Goal: Navigation & Orientation: Find specific page/section

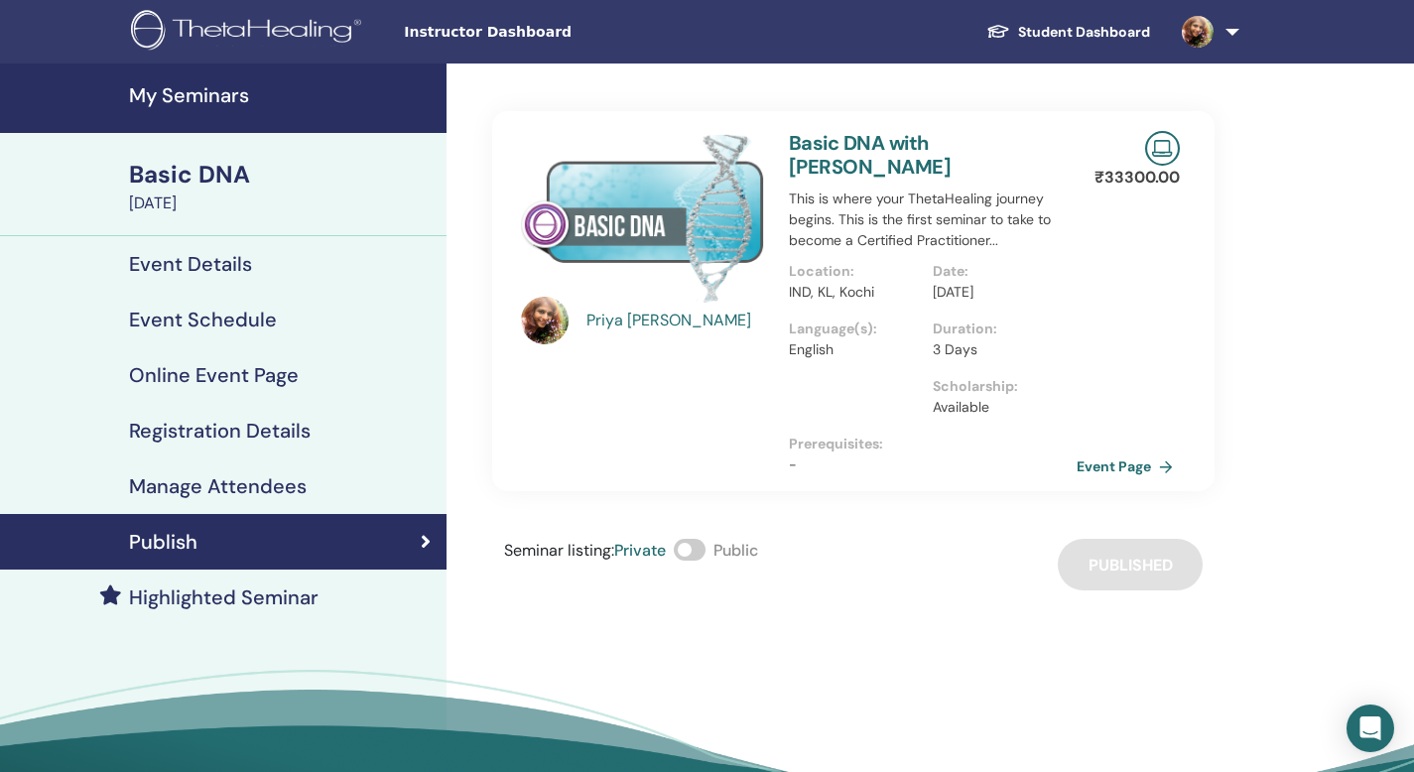
click at [238, 433] on h4 "Registration Details" at bounding box center [220, 431] width 182 height 24
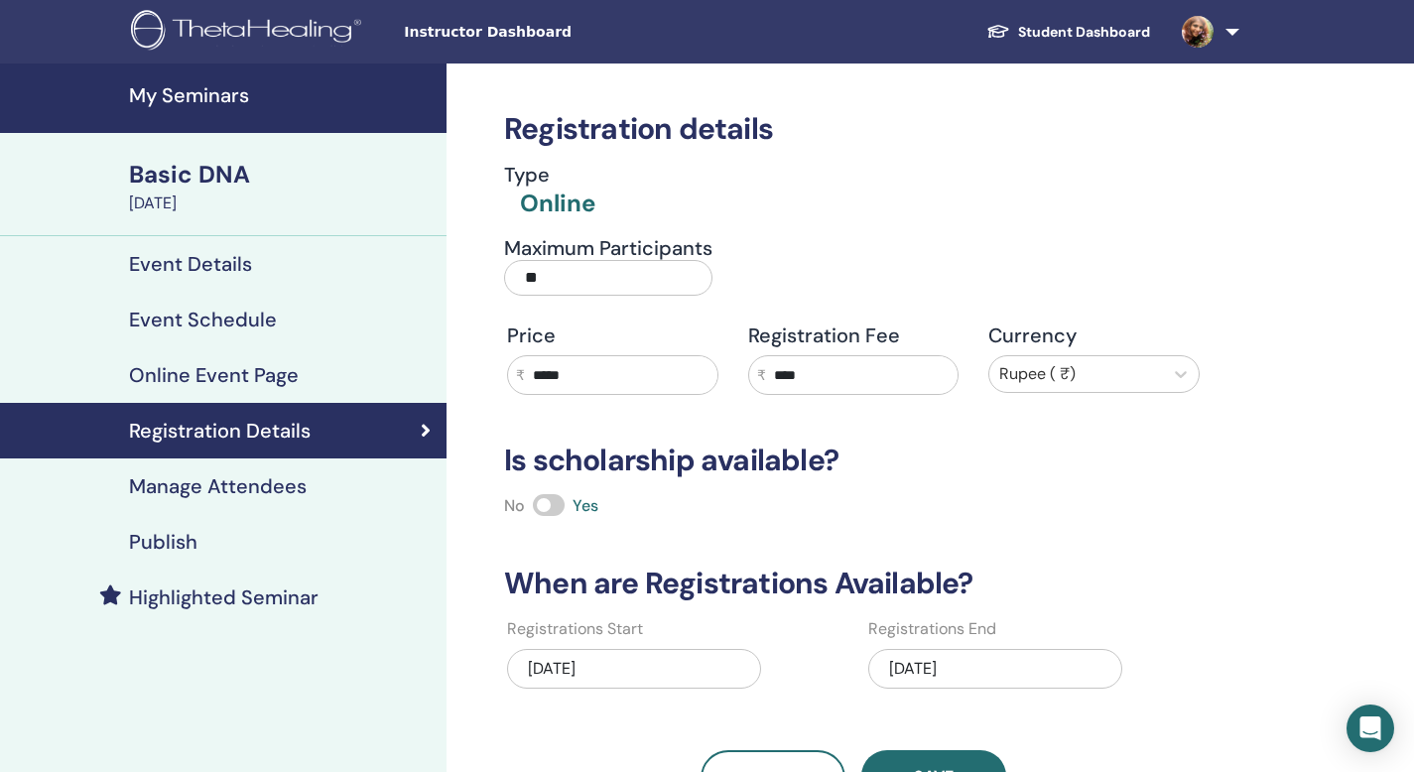
click at [245, 488] on h4 "Manage Attendees" at bounding box center [218, 486] width 178 height 24
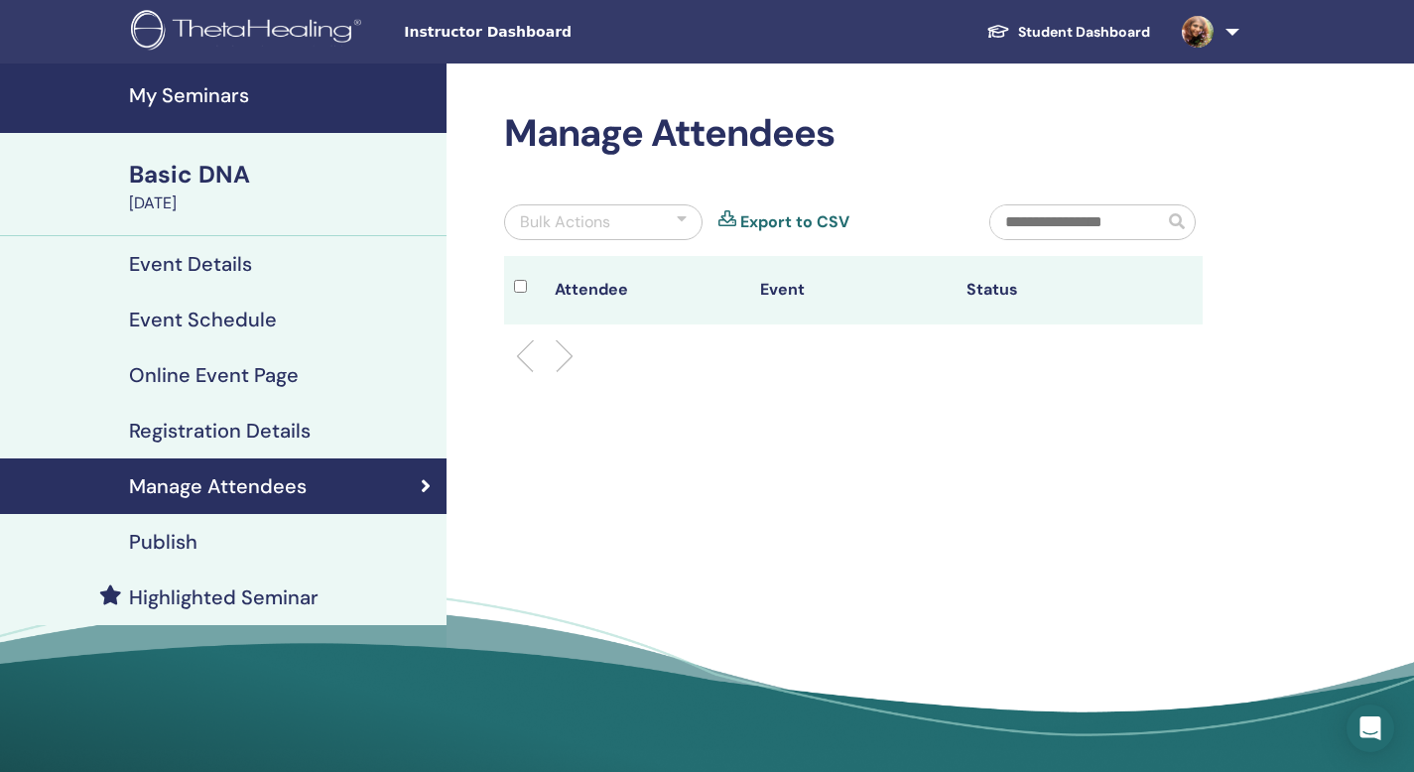
click at [174, 376] on h4 "Online Event Page" at bounding box center [214, 375] width 170 height 24
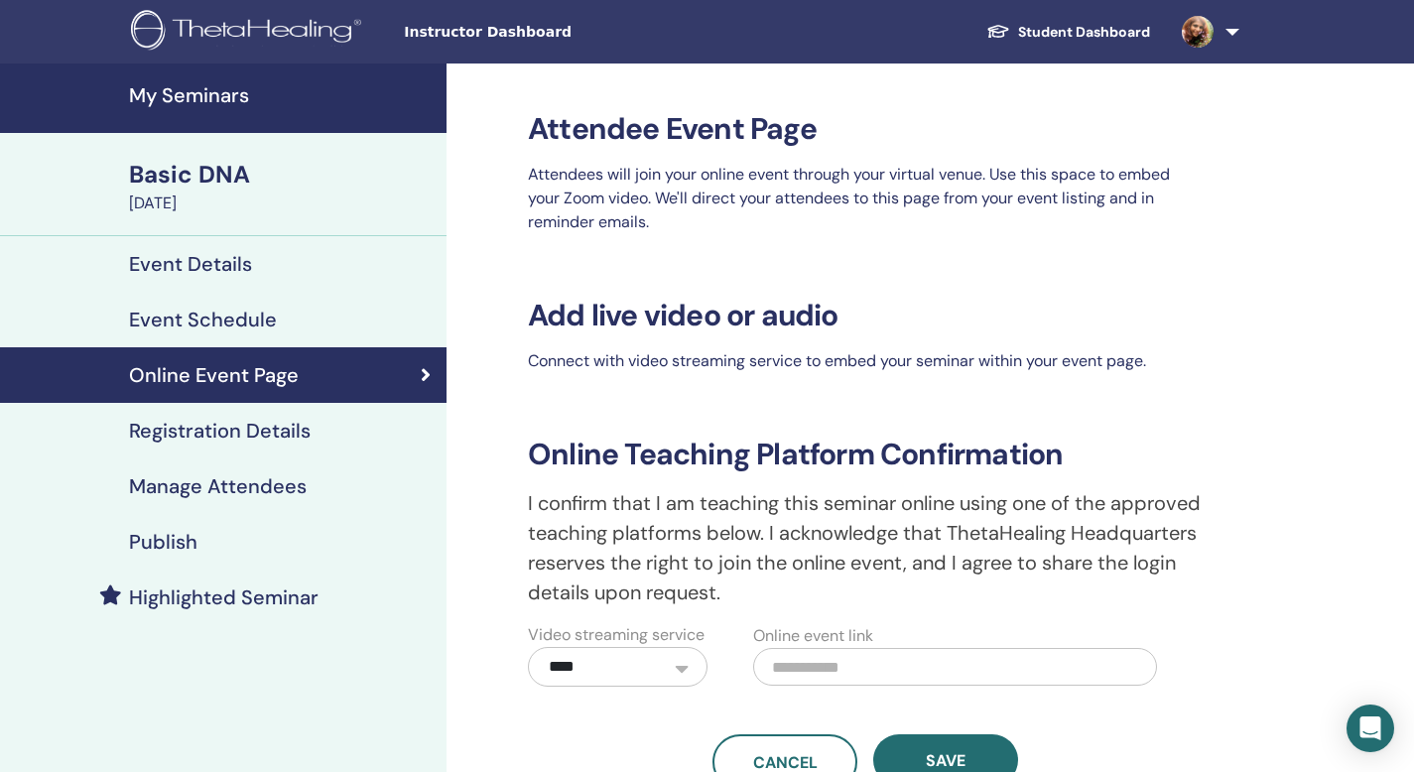
click at [227, 322] on h4 "Event Schedule" at bounding box center [203, 320] width 148 height 24
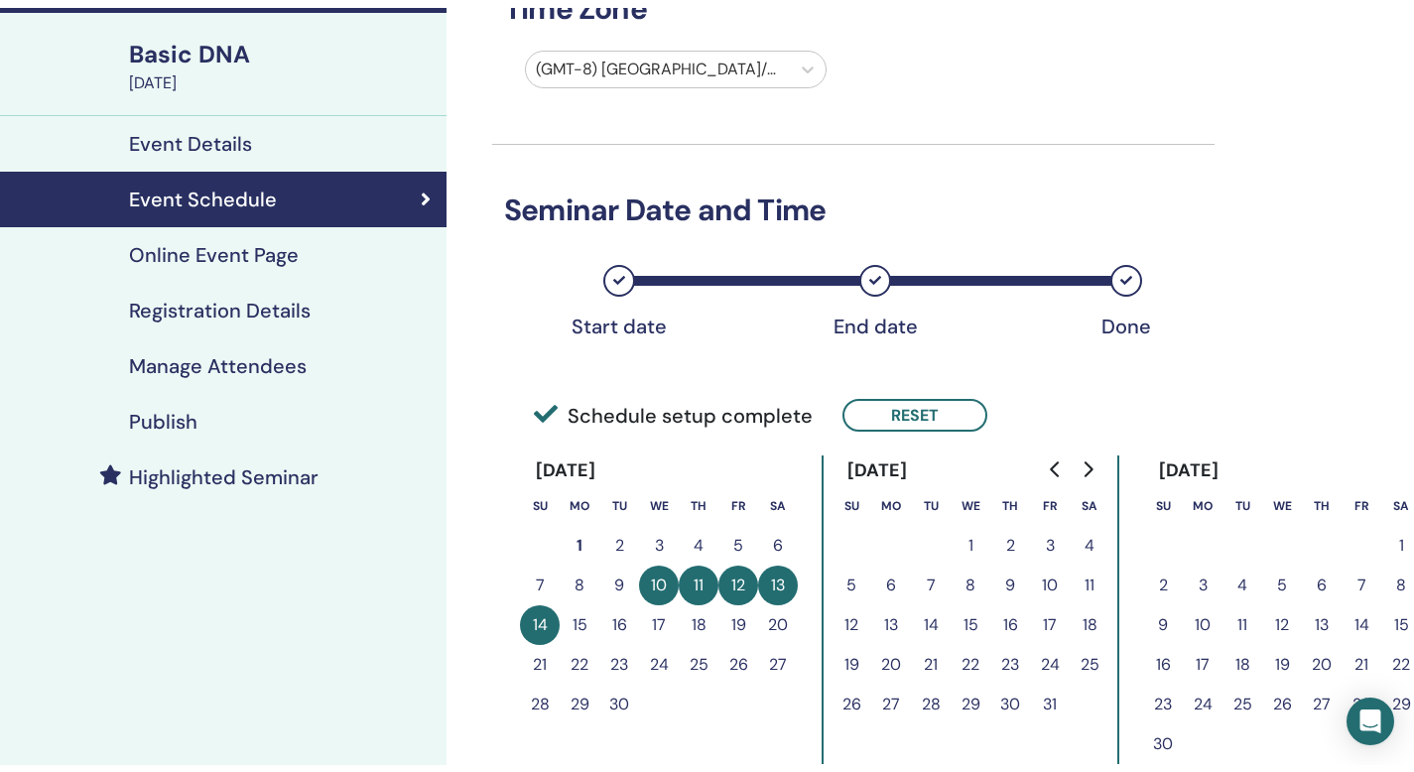
scroll to position [126, 0]
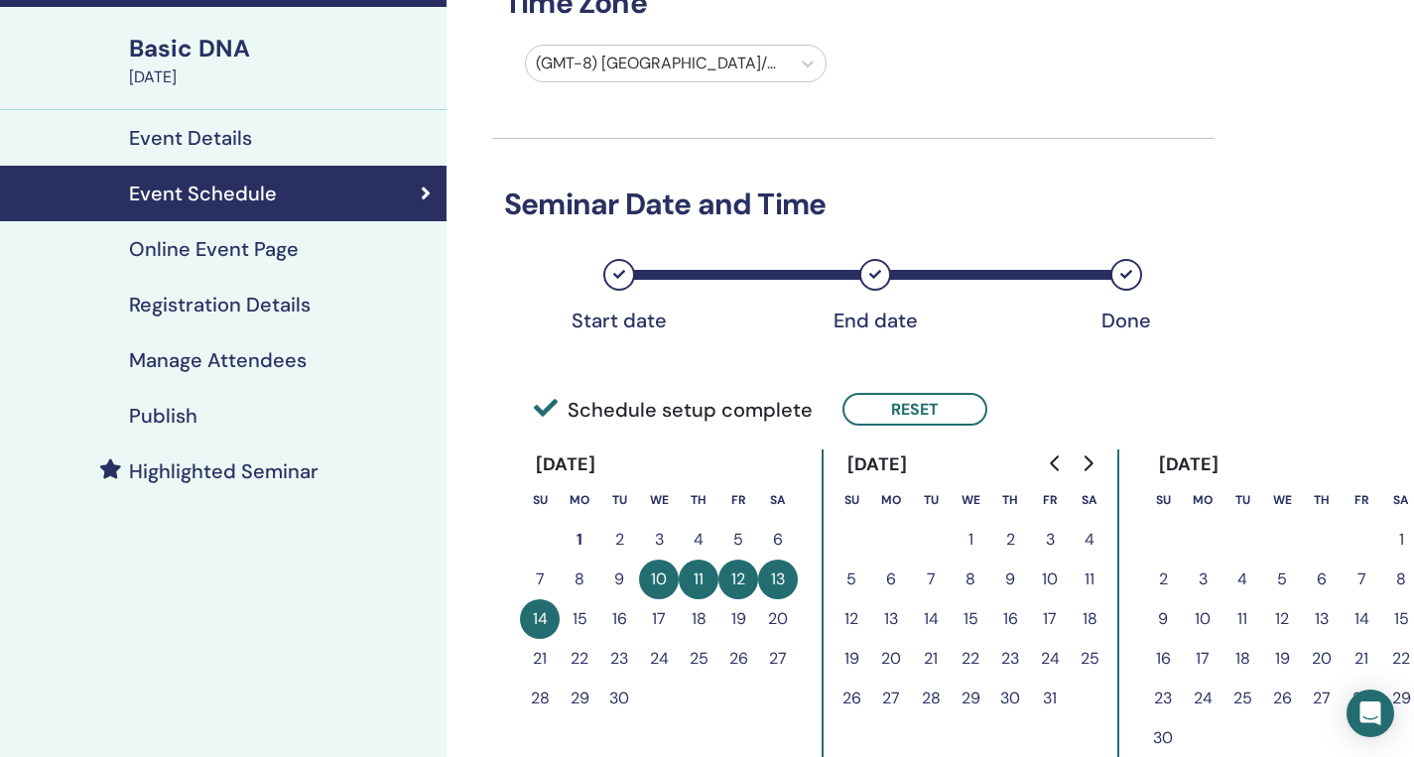
click at [247, 311] on h4 "Registration Details" at bounding box center [220, 305] width 182 height 24
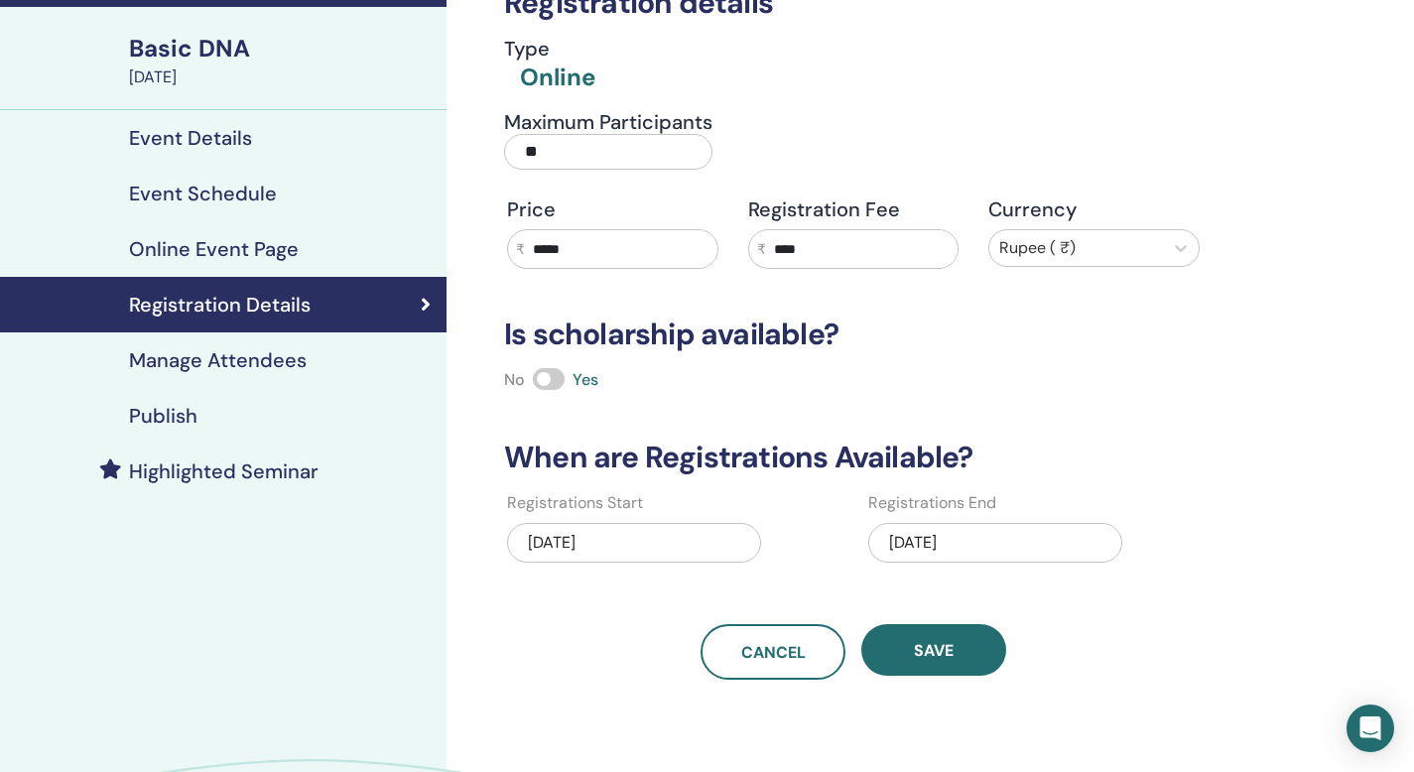
click at [207, 147] on h4 "Event Details" at bounding box center [190, 138] width 123 height 24
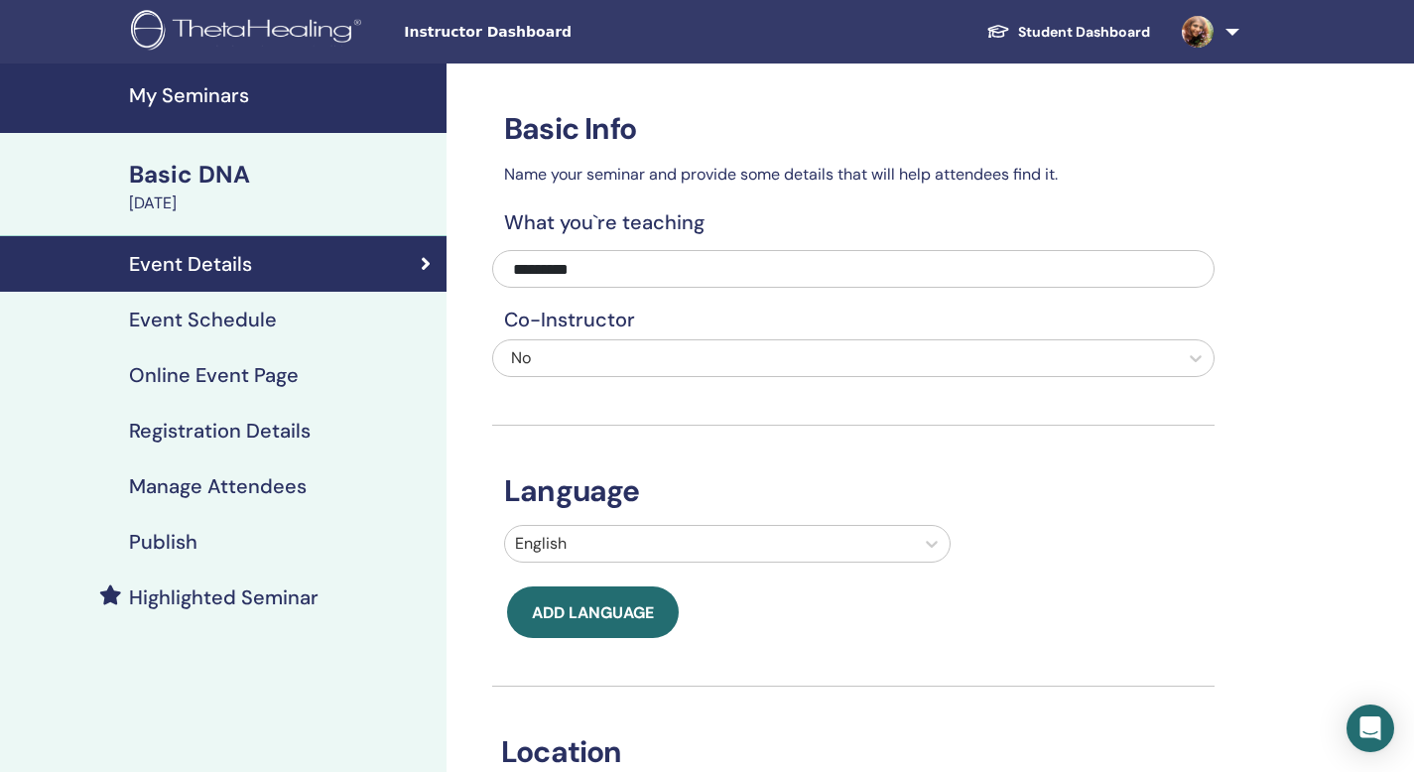
click at [215, 430] on h4 "Registration Details" at bounding box center [220, 431] width 182 height 24
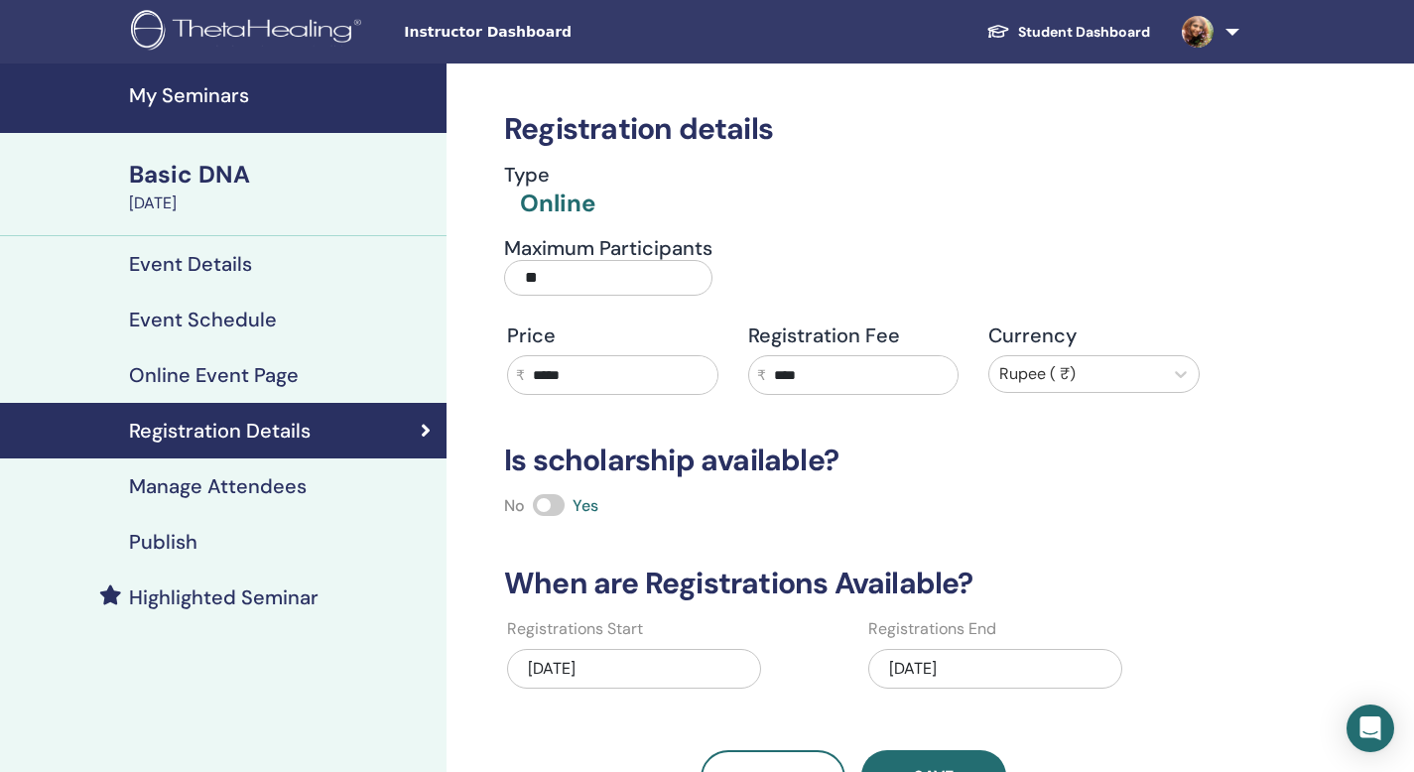
click at [172, 543] on h4 "Publish" at bounding box center [163, 542] width 68 height 24
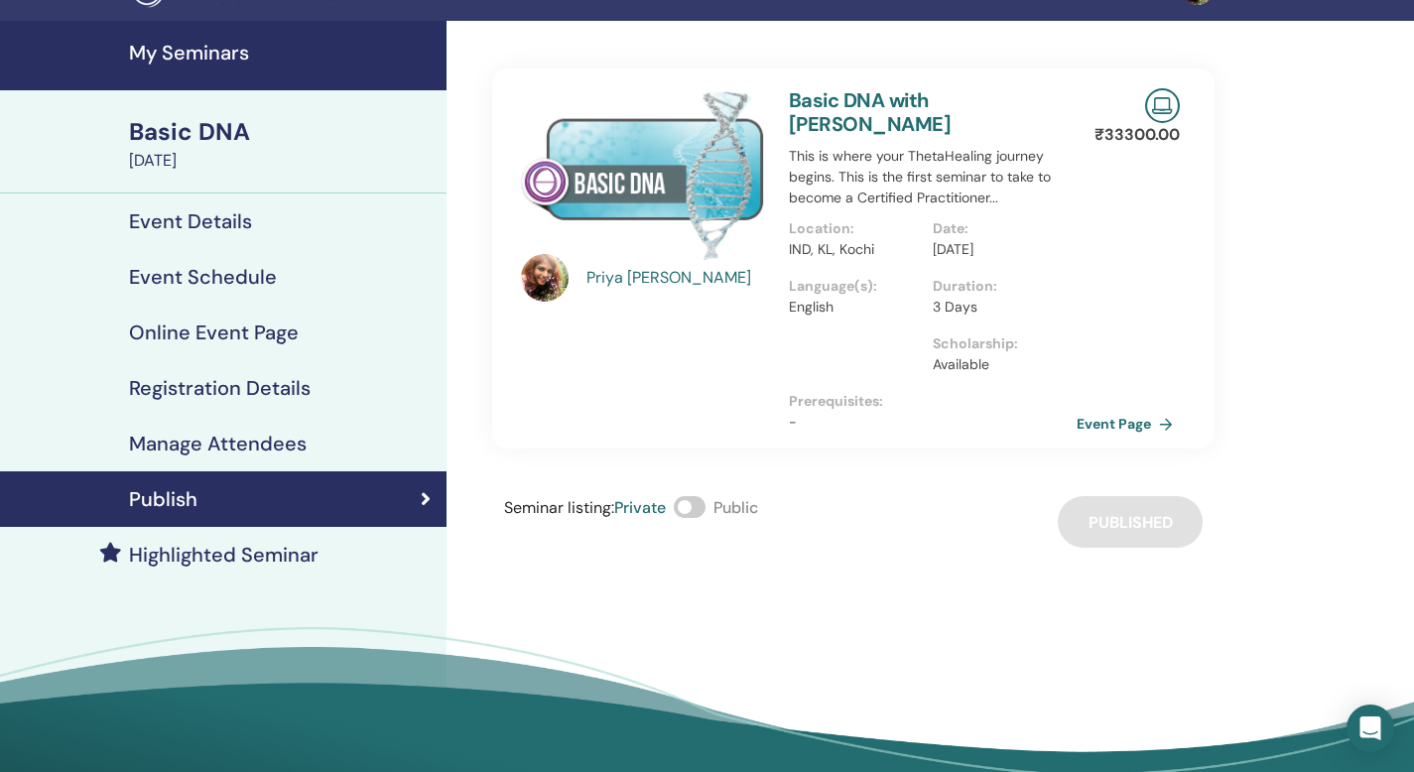
scroll to position [47, 0]
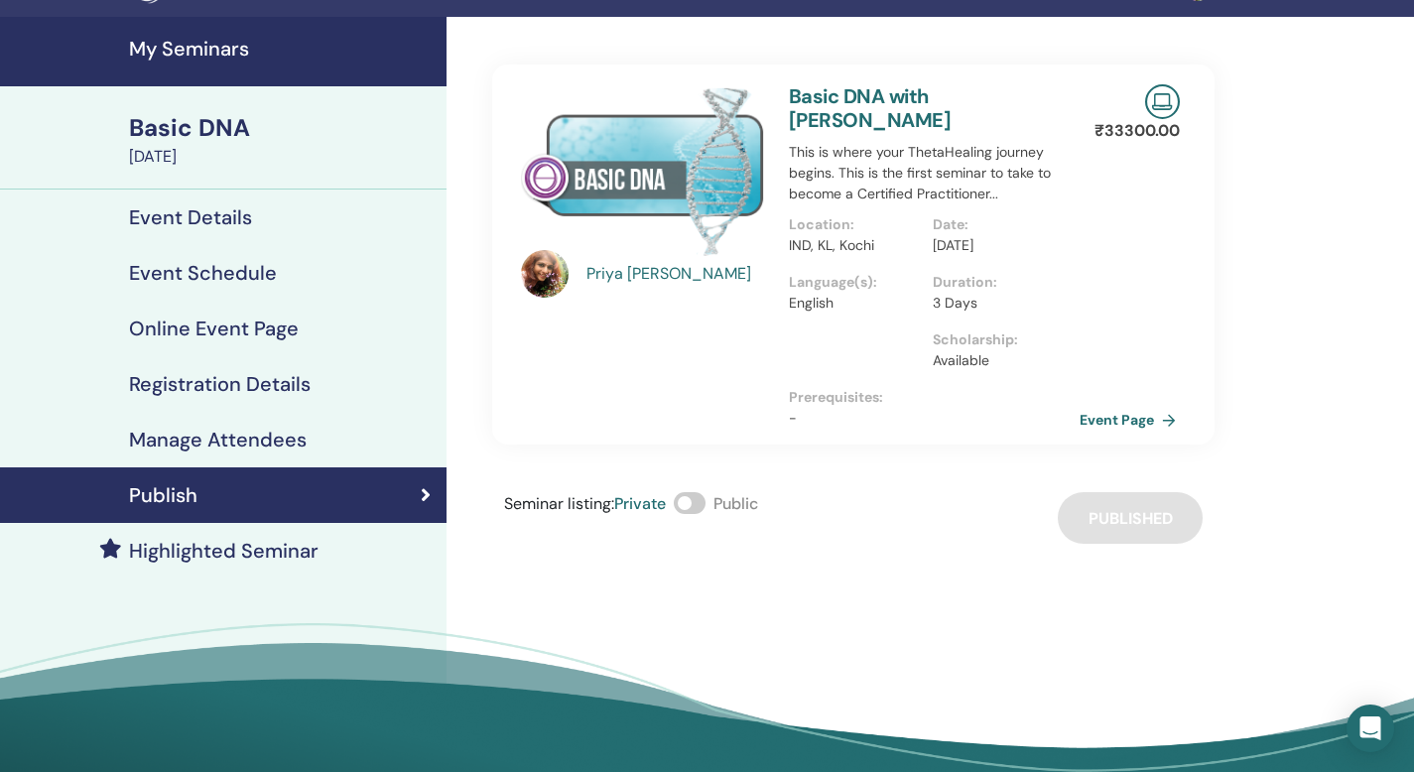
click at [1131, 418] on link "Event Page" at bounding box center [1132, 420] width 104 height 30
